Goal: Task Accomplishment & Management: Use online tool/utility

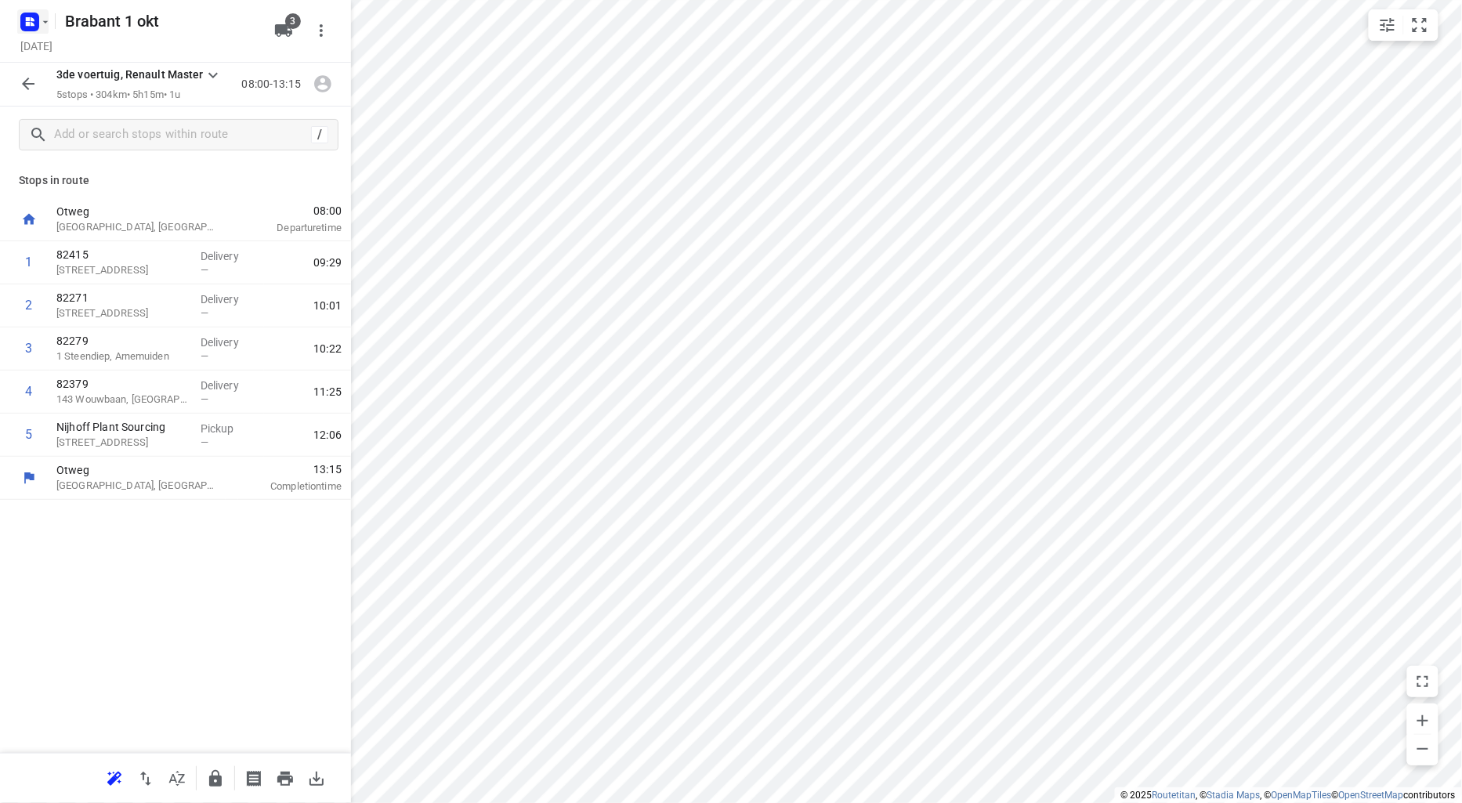
click at [31, 14] on rect "button" at bounding box center [29, 22] width 19 height 19
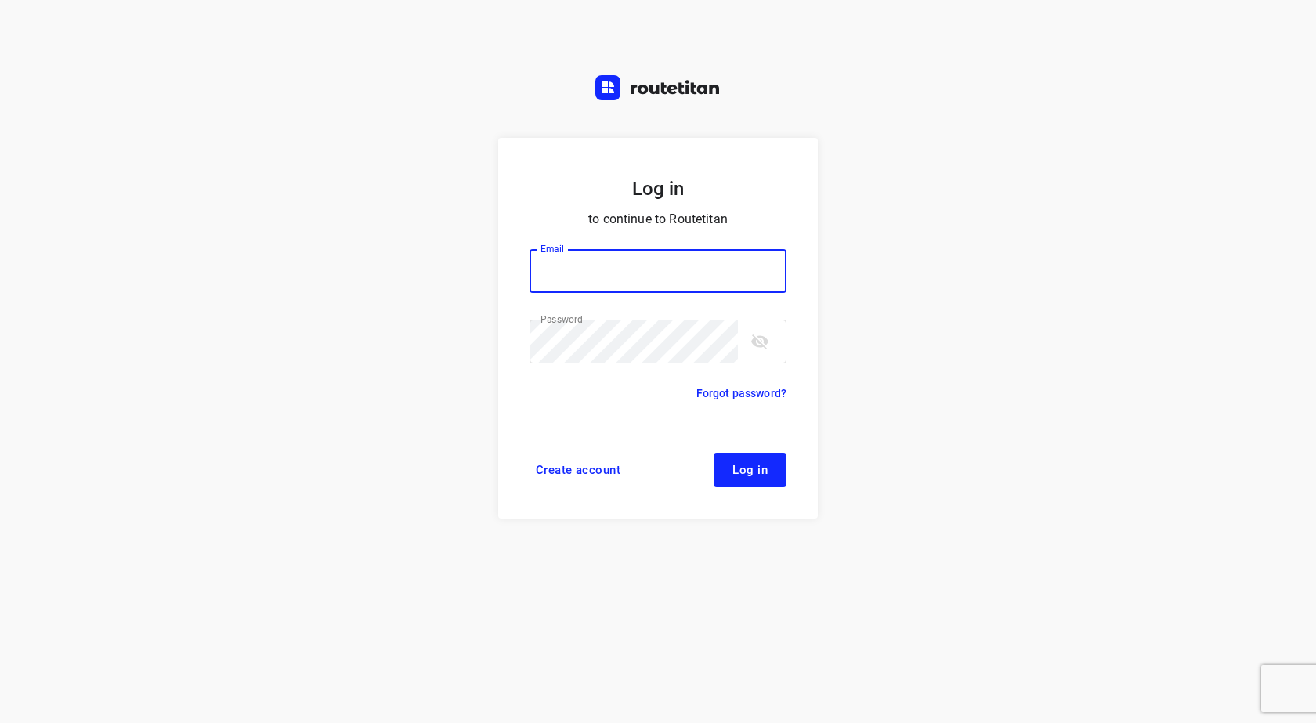
type input "info@tasboomkwekerij.nl"
click at [754, 469] on span "Log in" at bounding box center [749, 470] width 35 height 13
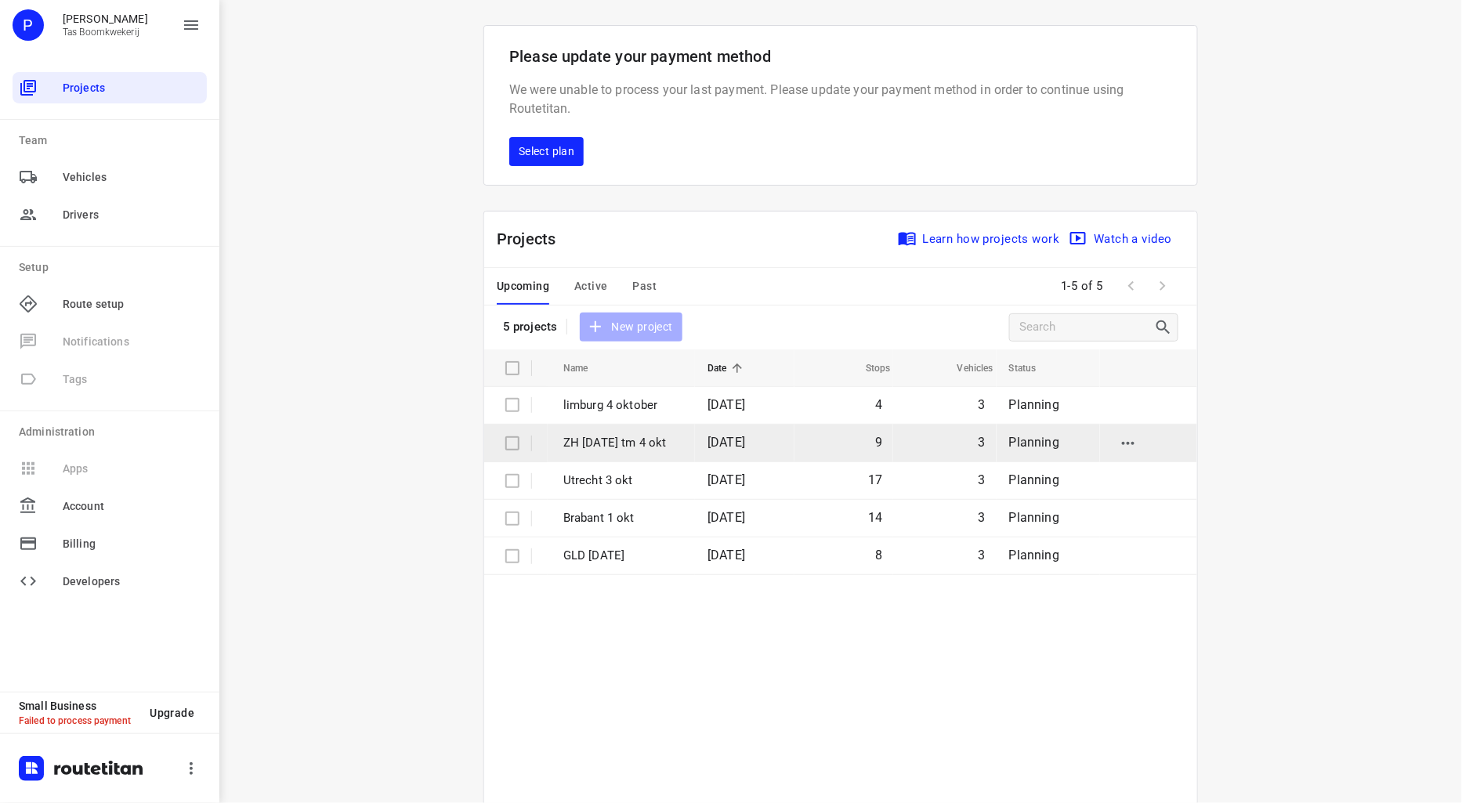
click at [620, 443] on p "ZH 30 sept tm 4 okt" at bounding box center [623, 443] width 121 height 18
click at [598, 443] on p "ZH 30 sept tm 4 okt" at bounding box center [623, 443] width 121 height 18
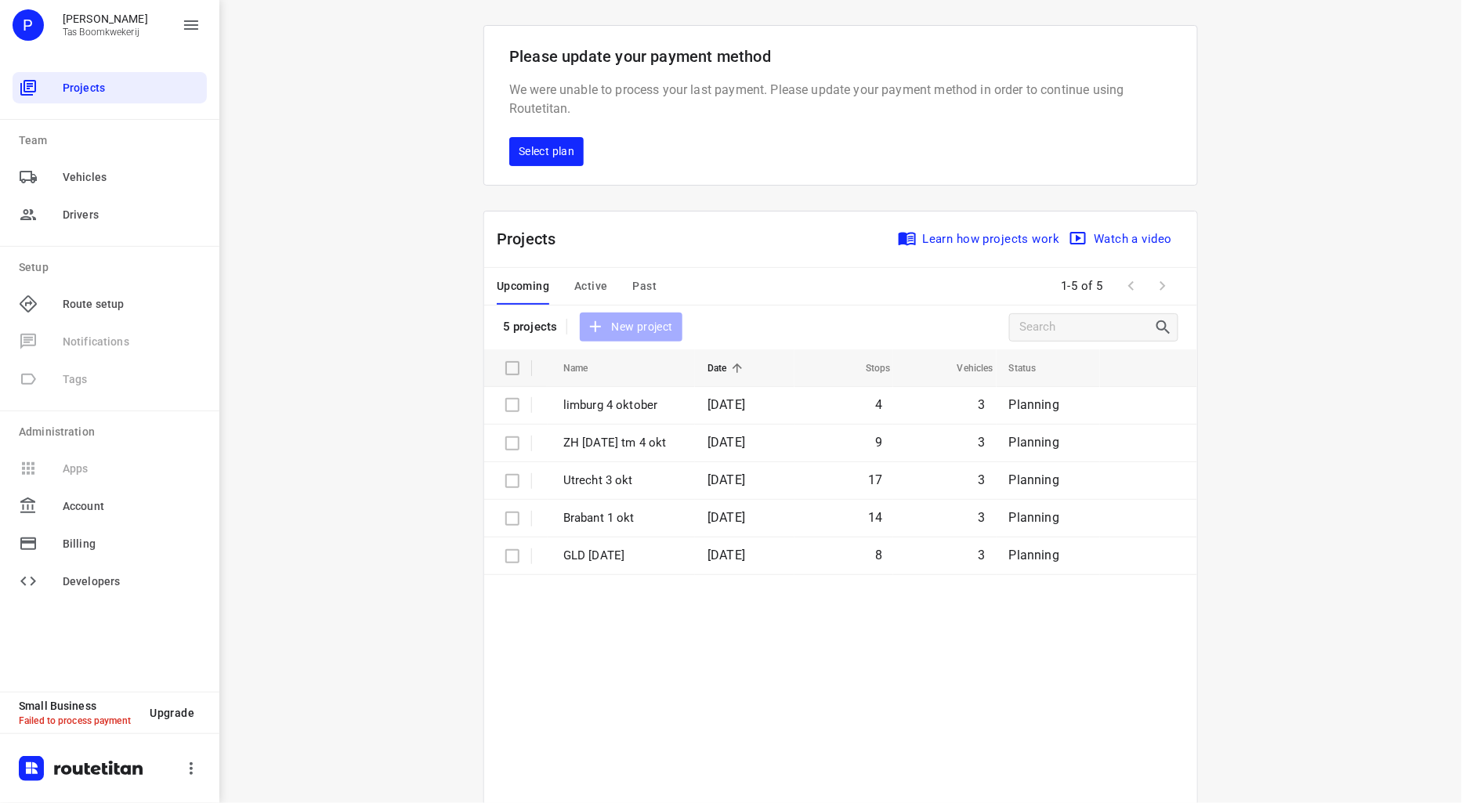
click at [378, 425] on div "i © 2025 Routetitan , © Stadia Maps , © OpenMapTiles © OpenStreetMap contributo…" at bounding box center [840, 401] width 1242 height 803
